Goal: Information Seeking & Learning: Learn about a topic

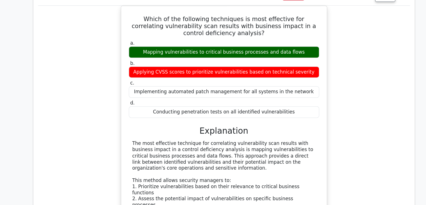
scroll to position [3970, 0]
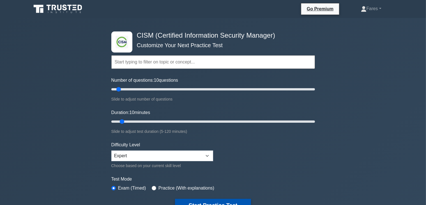
click at [224, 201] on button "Start Practice Test" at bounding box center [213, 205] width 76 height 13
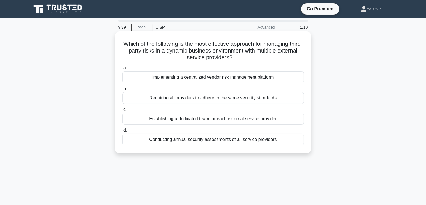
click at [214, 78] on div "Implementing a centralized vendor risk management platform" at bounding box center [213, 77] width 182 height 12
click at [122, 70] on input "a. Implementing a centralized vendor risk management platform" at bounding box center [122, 68] width 0 height 4
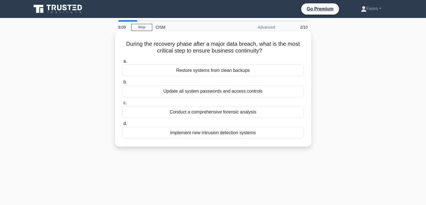
click at [213, 71] on div "Restore systems from clean backups" at bounding box center [213, 71] width 182 height 12
click at [122, 63] on input "a. Restore systems from clean backups" at bounding box center [122, 62] width 0 height 4
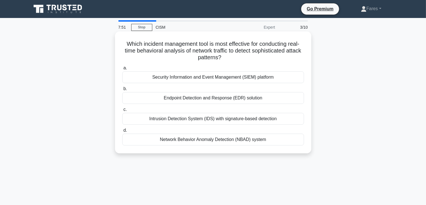
click at [226, 79] on div "Security Information and Event Management (SIEM) platform" at bounding box center [213, 77] width 182 height 12
click at [122, 70] on input "a. Security Information and Event Management (SIEM) platform" at bounding box center [122, 68] width 0 height 4
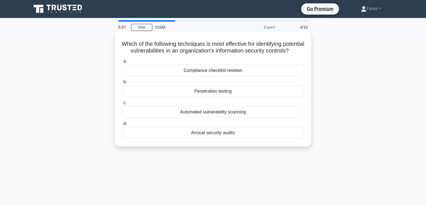
click at [270, 97] on div "Penetration testing" at bounding box center [213, 91] width 182 height 12
click at [122, 84] on input "b. Penetration testing" at bounding box center [122, 82] width 0 height 4
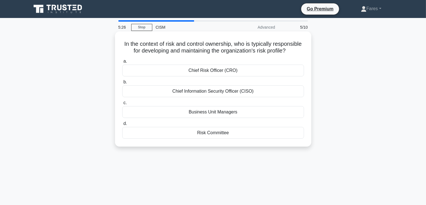
drag, startPoint x: 221, startPoint y: 168, endPoint x: 205, endPoint y: 80, distance: 89.5
click at [205, 80] on div "5:26 Stop CISM Advanced 5/10 In the context of risk and control ownership, who …" at bounding box center [213, 160] width 371 height 281
click at [245, 76] on div "Chief Risk Officer (CRO)" at bounding box center [213, 71] width 182 height 12
click at [122, 63] on input "a. Chief Risk Officer (CRO)" at bounding box center [122, 62] width 0 height 4
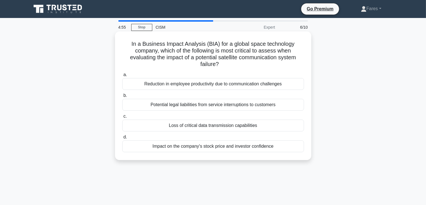
click at [247, 85] on div "Reduction in employee productivity due to communication challenges" at bounding box center [213, 84] width 182 height 12
click at [122, 77] on input "a. Reduction in employee productivity due to communication challenges" at bounding box center [122, 75] width 0 height 4
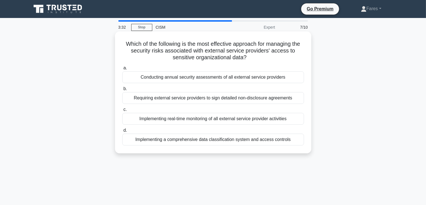
click at [214, 128] on label "d. Implementing a comprehensive data classification system and access controls" at bounding box center [213, 136] width 182 height 19
click at [122, 129] on input "d. Implementing a comprehensive data classification system and access controls" at bounding box center [122, 131] width 0 height 4
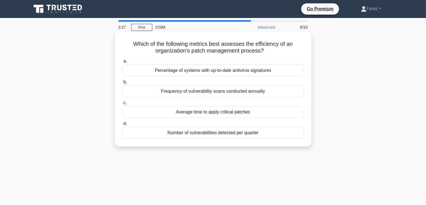
click at [228, 113] on div "Average time to apply critical patches" at bounding box center [213, 112] width 182 height 12
click at [122, 105] on input "c. Average time to apply critical patches" at bounding box center [122, 103] width 0 height 4
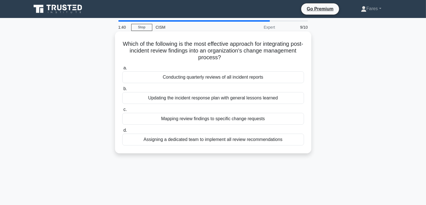
click at [257, 100] on div "Updating the incident response plan with general lessons learned" at bounding box center [213, 98] width 182 height 12
click at [122, 91] on input "b. Updating the incident response plan with general lessons learned" at bounding box center [122, 89] width 0 height 4
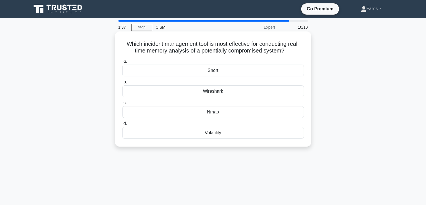
click at [219, 91] on div "Wireshark" at bounding box center [213, 91] width 182 height 12
click at [122, 84] on input "b. Wireshark" at bounding box center [122, 82] width 0 height 4
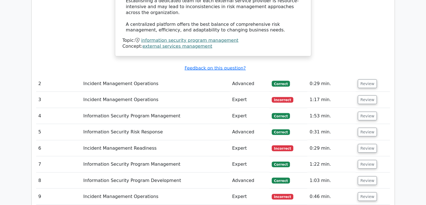
scroll to position [762, 0]
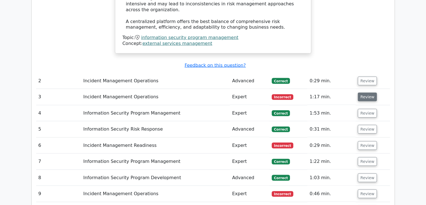
click at [366, 93] on button "Review" at bounding box center [367, 97] width 19 height 9
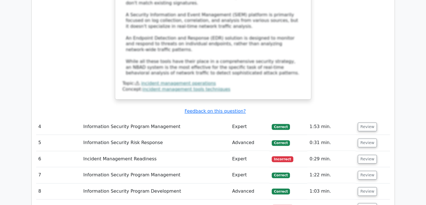
scroll to position [1074, 0]
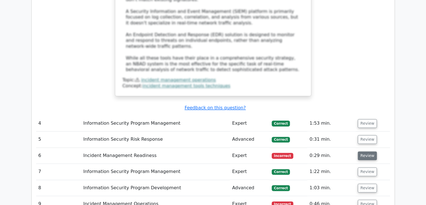
click at [368, 151] on button "Review" at bounding box center [367, 155] width 19 height 9
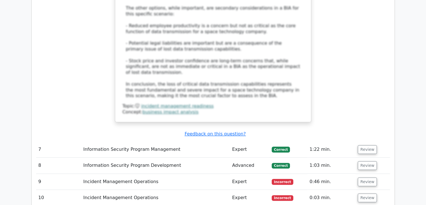
scroll to position [1534, 0]
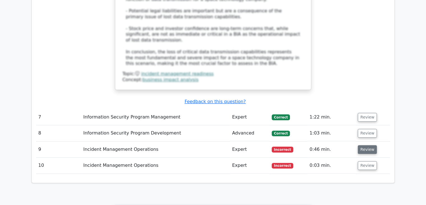
click at [365, 145] on button "Review" at bounding box center [367, 149] width 19 height 9
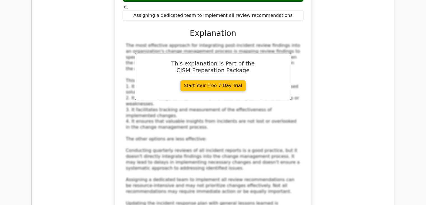
scroll to position [1815, 0]
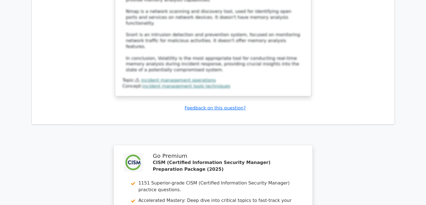
scroll to position [2397, 0]
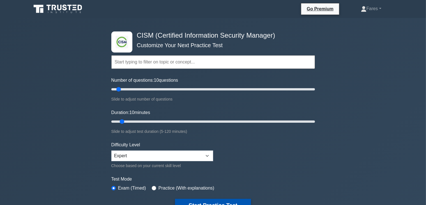
click at [203, 201] on button "Start Practice Test" at bounding box center [213, 205] width 76 height 13
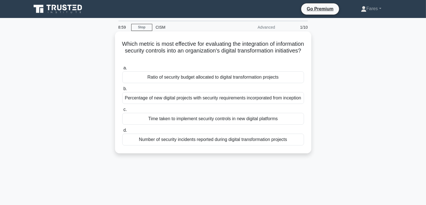
click at [262, 104] on div "Percentage of new digital projects with security requirements incorporated from…" at bounding box center [213, 98] width 182 height 12
click at [122, 91] on input "b. Percentage of new digital projects with security requirements incorporated f…" at bounding box center [122, 89] width 0 height 4
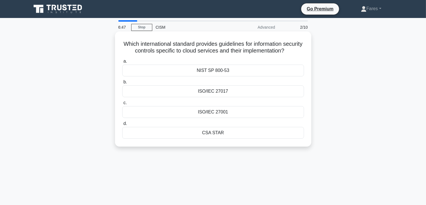
click at [217, 97] on div "ISO/IEC 27017" at bounding box center [213, 91] width 182 height 12
click at [122, 84] on input "b. ISO/IEC 27017" at bounding box center [122, 82] width 0 height 4
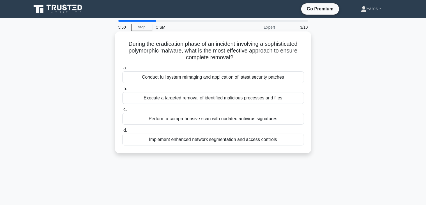
click at [230, 118] on div "Perform a comprehensive scan with updated antivirus signatures" at bounding box center [213, 119] width 182 height 12
click at [122, 111] on input "c. Perform a comprehensive scan with updated antivirus signatures" at bounding box center [122, 110] width 0 height 4
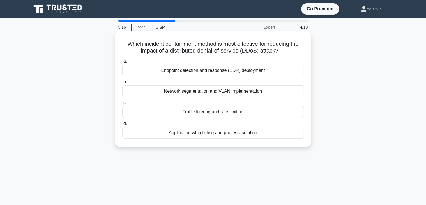
click at [219, 114] on div "Traffic filtering and rate limiting" at bounding box center [213, 112] width 182 height 12
click at [122, 105] on input "c. Traffic filtering and rate limiting" at bounding box center [122, 103] width 0 height 4
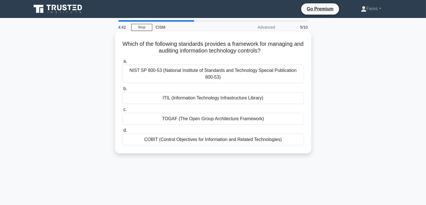
click at [218, 100] on div "ITIL (Information Technology Infrastructure Library)" at bounding box center [213, 98] width 182 height 12
click at [122, 91] on input "b. ITIL (Information Technology Infrastructure Library)" at bounding box center [122, 89] width 0 height 4
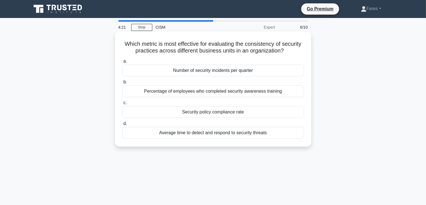
click at [224, 135] on div "Average time to detect and respond to security threats" at bounding box center [213, 133] width 182 height 12
click at [122, 125] on input "d. Average time to detect and respond to security threats" at bounding box center [122, 124] width 0 height 4
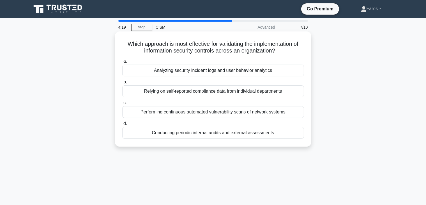
click at [296, 125] on label "d. Conducting periodic internal audits and external assessments" at bounding box center [213, 129] width 182 height 19
click at [122, 125] on input "d. Conducting periodic internal audits and external assessments" at bounding box center [122, 124] width 0 height 4
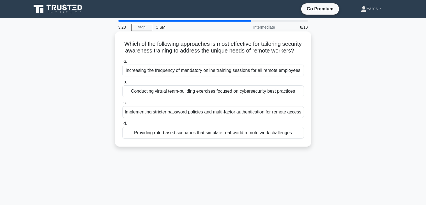
click at [215, 139] on div "Providing role-based scenarios that simulate real-world remote work challenges" at bounding box center [213, 133] width 182 height 12
click at [122, 125] on input "d. Providing role-based scenarios that simulate real-world remote work challeng…" at bounding box center [122, 124] width 0 height 4
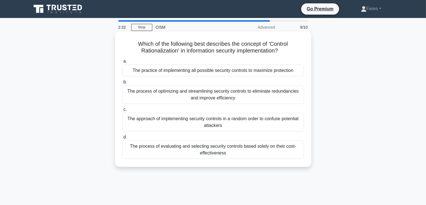
click at [214, 144] on div "The process of evaluating and selecting security controls based solely on their…" at bounding box center [213, 149] width 182 height 19
click at [122, 139] on input "d. The process of evaluating and selecting security controls based solely on th…" at bounding box center [122, 137] width 0 height 4
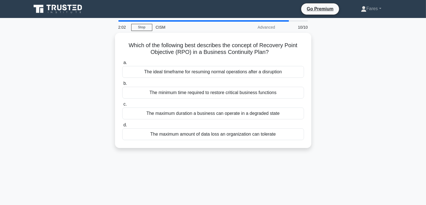
click at [224, 158] on div "2:02 Stop CISM Advanced 10/10 Which of the following best describes the concept…" at bounding box center [213, 160] width 371 height 281
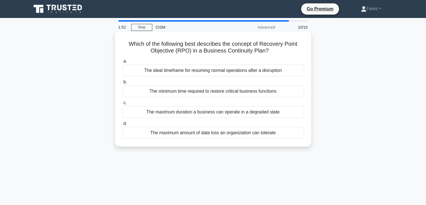
click at [211, 134] on div "The maximum amount of data loss an organization can tolerate" at bounding box center [213, 133] width 182 height 12
click at [122, 125] on input "d. The maximum amount of data loss an organization can tolerate" at bounding box center [122, 124] width 0 height 4
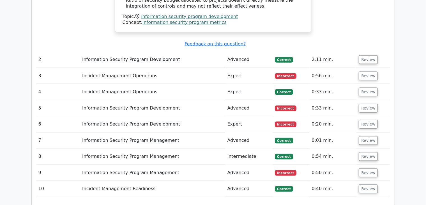
scroll to position [707, 0]
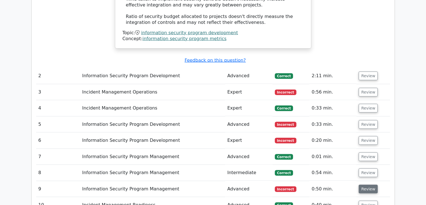
click at [366, 185] on button "Review" at bounding box center [368, 189] width 19 height 9
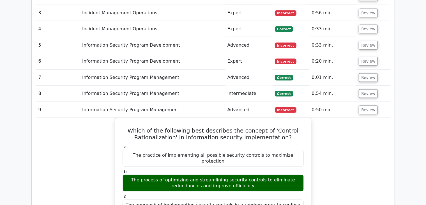
scroll to position [753, 0]
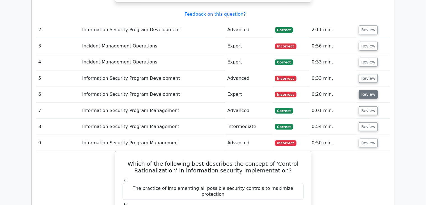
click at [366, 90] on button "Review" at bounding box center [368, 94] width 19 height 9
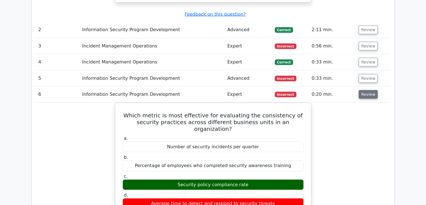
click at [366, 90] on button "Review" at bounding box center [368, 94] width 19 height 9
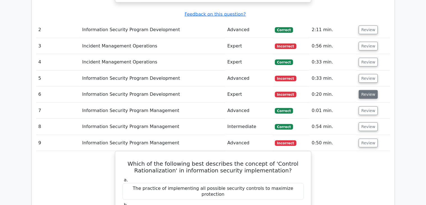
click at [368, 90] on button "Review" at bounding box center [368, 94] width 19 height 9
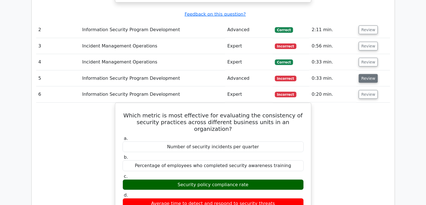
click at [368, 74] on button "Review" at bounding box center [368, 78] width 19 height 9
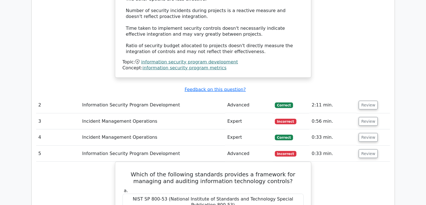
scroll to position [677, 0]
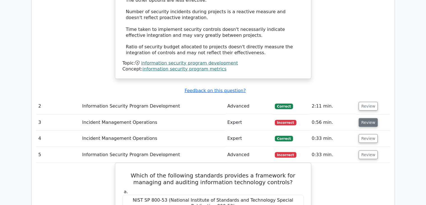
click at [369, 118] on button "Review" at bounding box center [368, 122] width 19 height 9
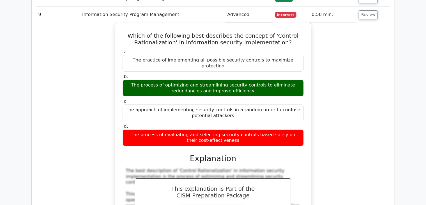
scroll to position [2335, 0]
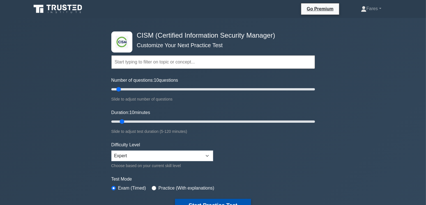
click at [213, 201] on button "Start Practice Test" at bounding box center [213, 205] width 76 height 13
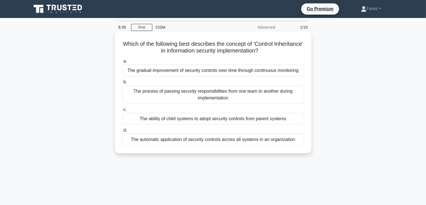
click at [273, 122] on div "The ability of child systems to adopt security controls from parent systems" at bounding box center [213, 119] width 182 height 12
click at [122, 111] on input "c. The ability of child systems to adopt security controls from parent systems" at bounding box center [122, 110] width 0 height 4
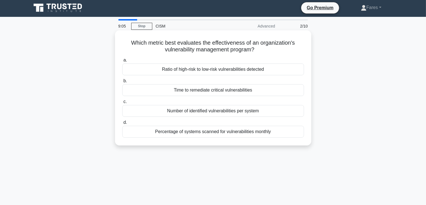
scroll to position [1, 0]
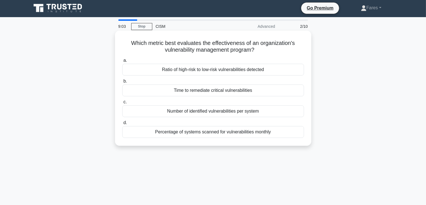
click at [266, 90] on div "Time to remediate critical vulnerabilities" at bounding box center [213, 90] width 182 height 12
click at [122, 83] on input "b. Time to remediate critical vulnerabilities" at bounding box center [122, 81] width 0 height 4
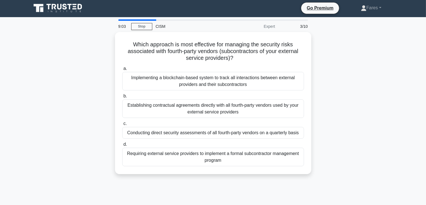
scroll to position [0, 0]
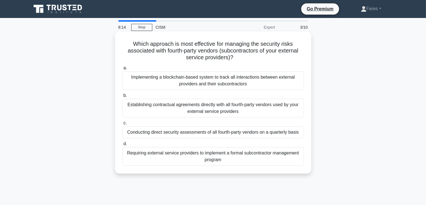
click at [207, 109] on div "Establishing contractual agreements directly with all fourth-party vendors used…" at bounding box center [213, 108] width 182 height 19
click at [122, 97] on input "b. Establishing contractual agreements directly with all fourth-party vendors u…" at bounding box center [122, 96] width 0 height 4
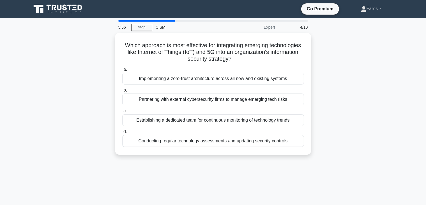
click at [227, 169] on div "5:56 Stop CISM Expert 4/10 Which approach is most effective for integrating eme…" at bounding box center [213, 160] width 371 height 281
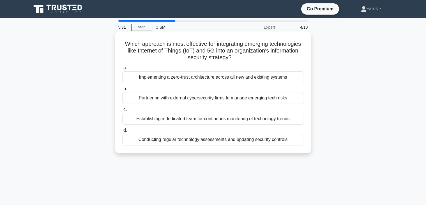
click at [257, 80] on div "Implementing a zero-trust architecture across all new and existing systems" at bounding box center [213, 77] width 182 height 12
click at [122, 70] on input "a. Implementing a zero-trust architecture across all new and existing systems" at bounding box center [122, 68] width 0 height 4
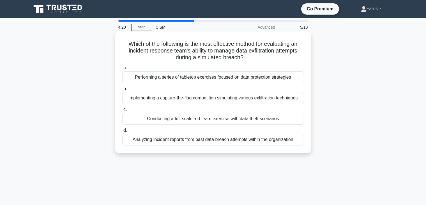
click at [236, 120] on div "Conducting a full-scale red team exercise with data theft scenarios" at bounding box center [213, 119] width 182 height 12
click at [122, 111] on input "c. Conducting a full-scale red team exercise with data theft scenarios" at bounding box center [122, 110] width 0 height 4
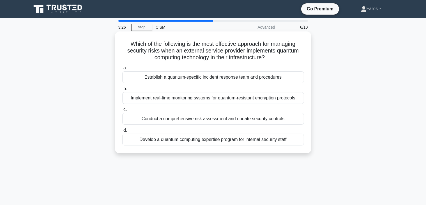
click at [228, 100] on div "Implement real-time monitoring systems for quantum-resistant encryption protoco…" at bounding box center [213, 98] width 182 height 12
click at [122, 91] on input "b. Implement real-time monitoring systems for quantum-resistant encryption prot…" at bounding box center [122, 89] width 0 height 4
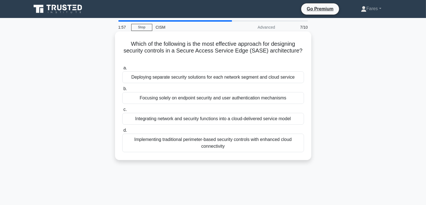
click at [235, 122] on div "Integrating network and security functions into a cloud-delivered service model" at bounding box center [213, 119] width 182 height 12
click at [122, 111] on input "c. Integrating network and security functions into a cloud-delivered service mo…" at bounding box center [122, 110] width 0 height 4
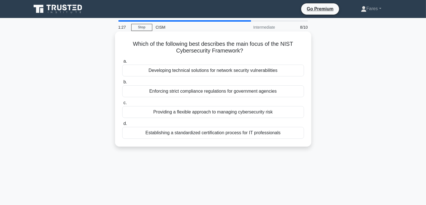
click at [212, 133] on div "Establishing a standardized certification process for IT professionals" at bounding box center [213, 133] width 182 height 12
click at [122, 125] on input "d. Establishing a standardized certification process for IT professionals" at bounding box center [122, 124] width 0 height 4
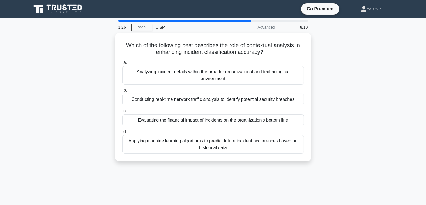
click at [212, 133] on label "d. Applying machine learning algorithms to predict future incident occurrences …" at bounding box center [213, 140] width 182 height 25
click at [122, 133] on input "d. Applying machine learning algorithms to predict future incident occurrences …" at bounding box center [122, 132] width 0 height 4
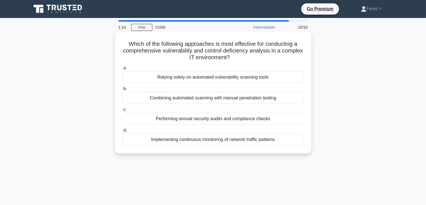
click at [207, 120] on div "Performing annual security audits and compliance checks" at bounding box center [213, 119] width 182 height 12
click at [122, 111] on input "c. Performing annual security audits and compliance checks" at bounding box center [122, 110] width 0 height 4
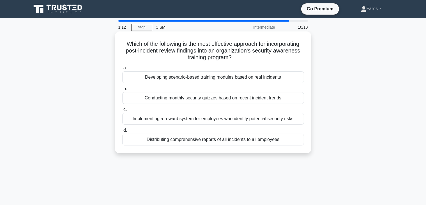
click at [215, 97] on div "Conducting monthly security quizzes based on recent incident trends" at bounding box center [213, 98] width 182 height 12
click at [122, 91] on input "b. Conducting monthly security quizzes based on recent incident trends" at bounding box center [122, 89] width 0 height 4
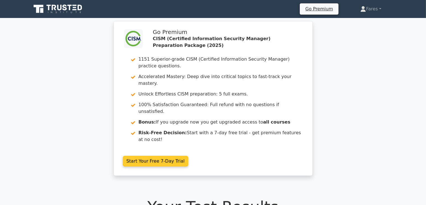
click at [189, 156] on link "Start Your Free 7-Day Trial" at bounding box center [156, 161] width 66 height 11
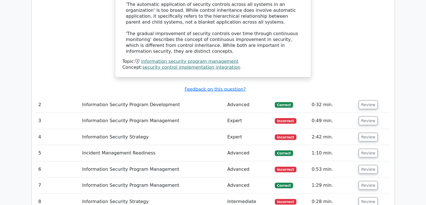
scroll to position [781, 0]
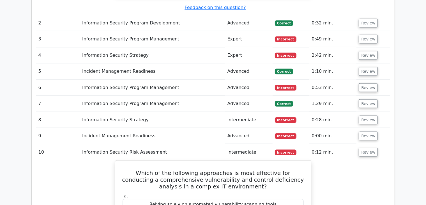
scroll to position [849, 0]
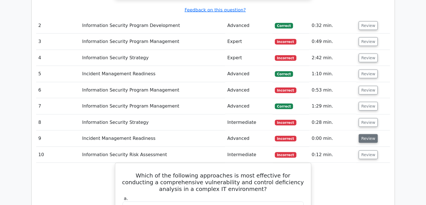
click at [365, 134] on button "Review" at bounding box center [368, 138] width 19 height 9
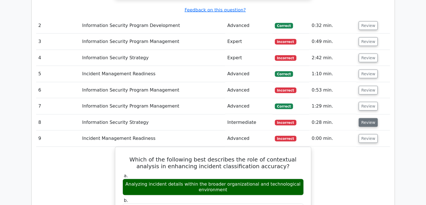
click at [366, 118] on button "Review" at bounding box center [368, 122] width 19 height 9
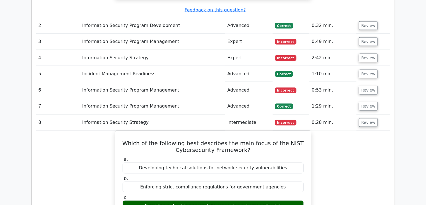
drag, startPoint x: 366, startPoint y: 73, endPoint x: 365, endPoint y: 118, distance: 44.9
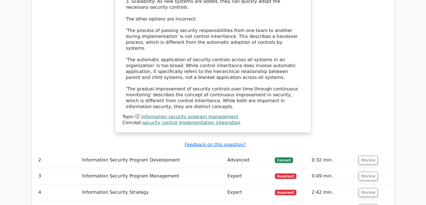
scroll to position [713, 0]
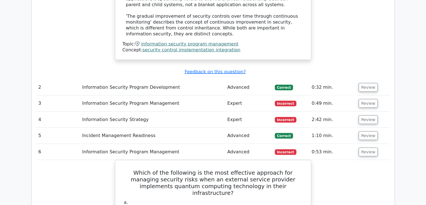
scroll to position [804, 0]
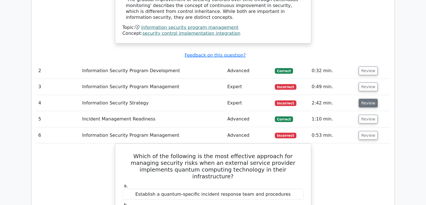
click at [367, 99] on button "Review" at bounding box center [368, 103] width 19 height 9
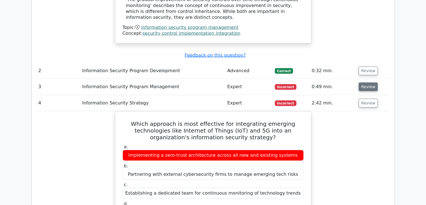
click at [366, 83] on button "Review" at bounding box center [368, 87] width 19 height 9
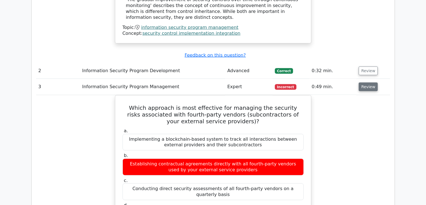
click at [366, 83] on button "Review" at bounding box center [368, 87] width 19 height 9
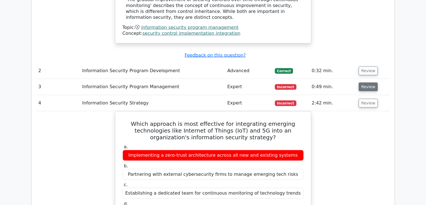
click at [366, 83] on button "Review" at bounding box center [368, 87] width 19 height 9
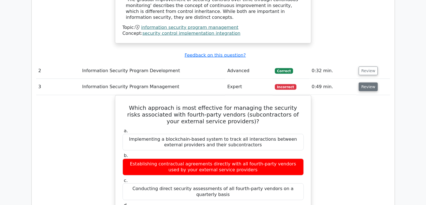
click at [366, 83] on button "Review" at bounding box center [368, 87] width 19 height 9
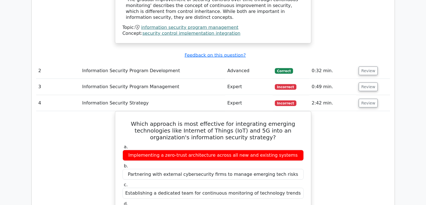
click at [357, 79] on td "Review" at bounding box center [373, 87] width 33 height 16
click at [355, 79] on td "0:49 min." at bounding box center [333, 87] width 47 height 16
click at [365, 83] on button "Review" at bounding box center [368, 87] width 19 height 9
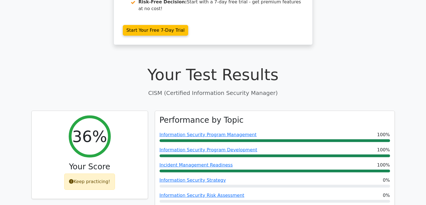
scroll to position [0, 0]
